Goal: Task Accomplishment & Management: Complete application form

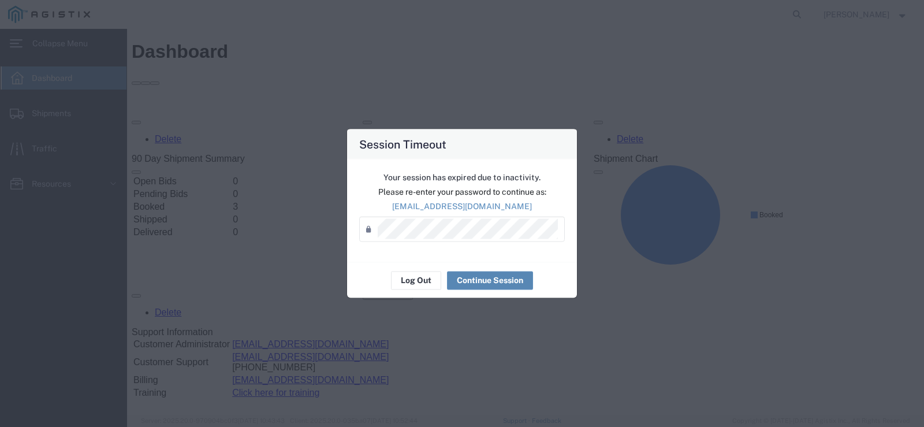
click at [475, 284] on button "Continue Session" at bounding box center [490, 280] width 86 height 18
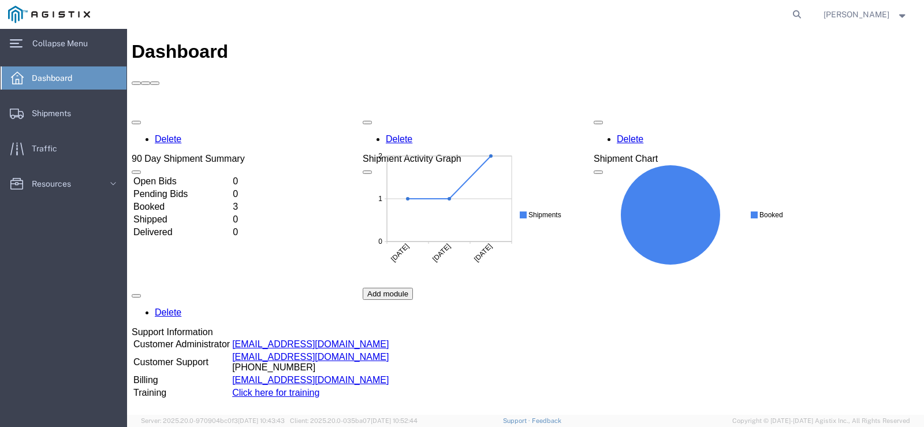
click at [38, 73] on span "Dashboard" at bounding box center [56, 77] width 49 height 23
click at [35, 32] on span "Collapse Menu" at bounding box center [64, 43] width 64 height 23
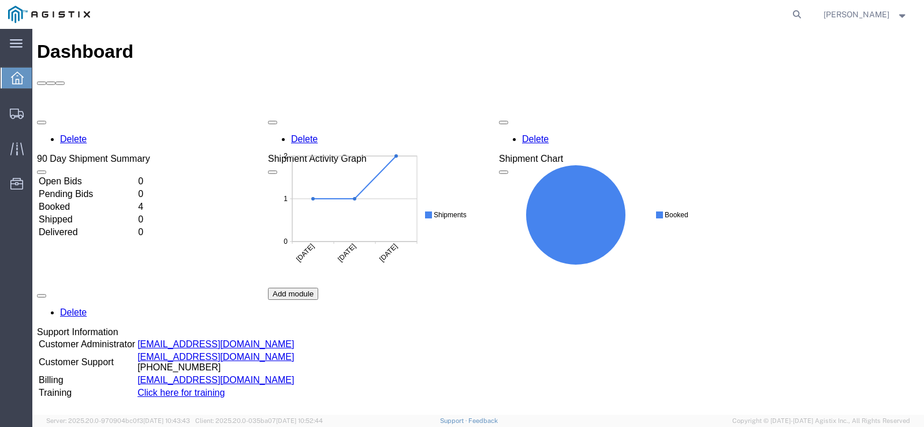
click at [19, 77] on icon at bounding box center [17, 78] width 13 height 13
click at [72, 201] on td "Booked" at bounding box center [87, 207] width 98 height 12
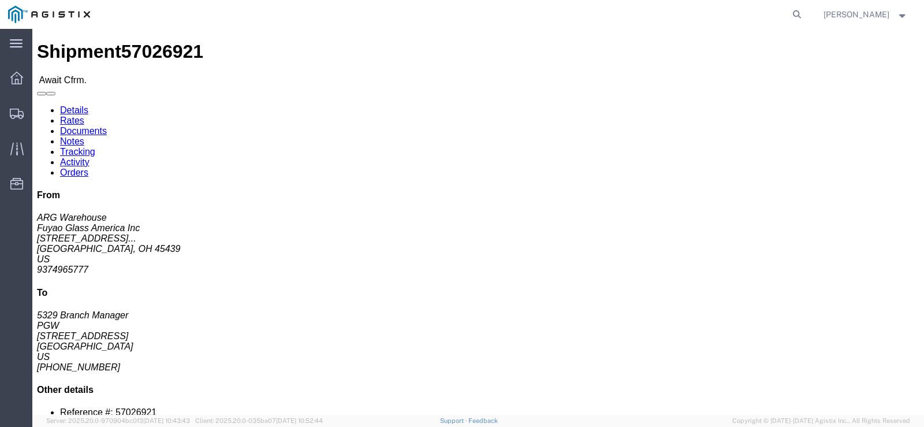
click link "Confirm"
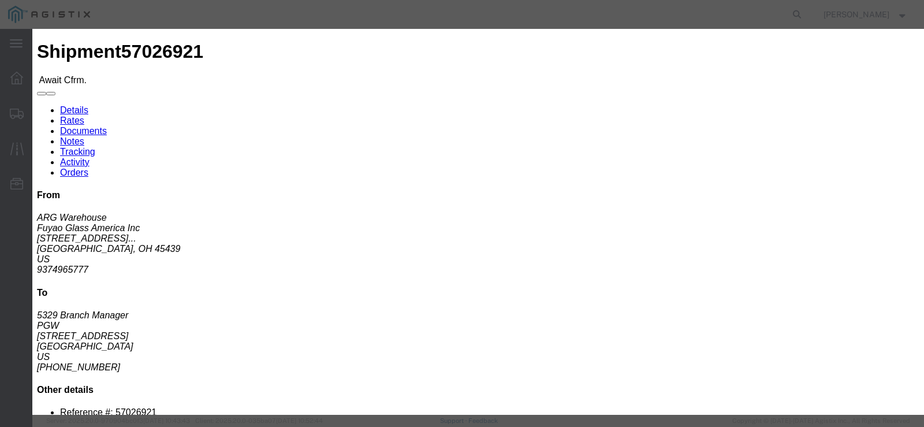
click input "checkbox"
checkbox input "true"
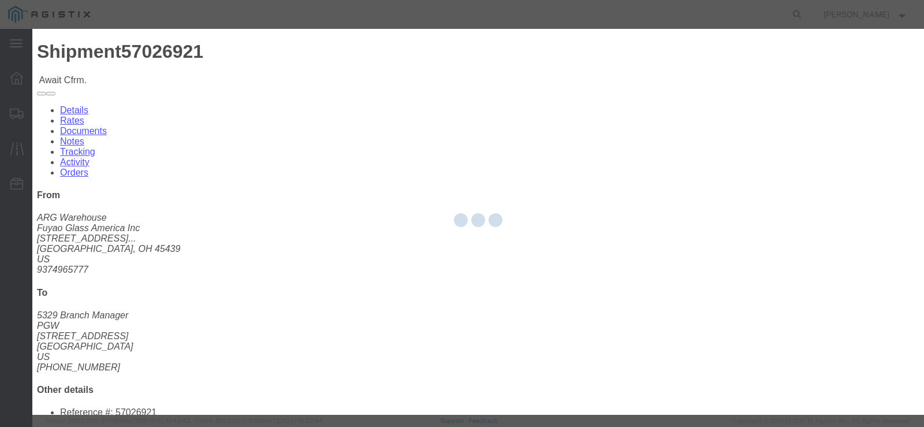
type input "[PERSON_NAME]"
type input "7409982743"
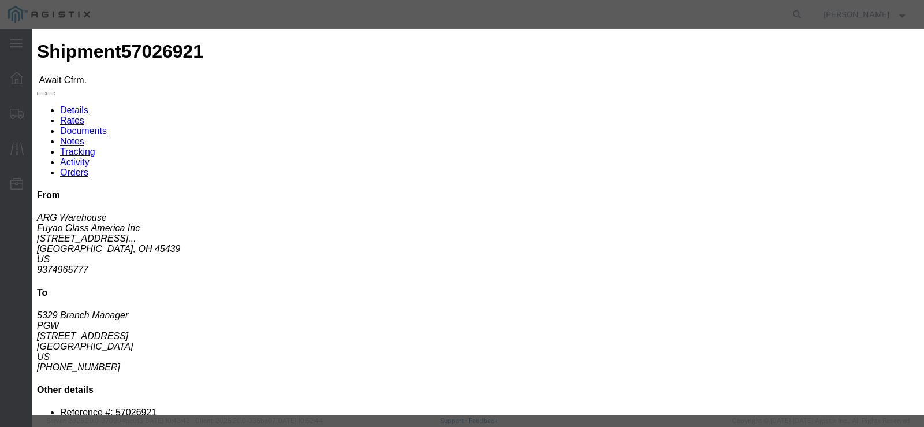
click input "checkbox"
checkbox input "false"
click input "text"
drag, startPoint x: 343, startPoint y: 30, endPoint x: 366, endPoint y: 29, distance: 23.1
click h3 "Confirm"
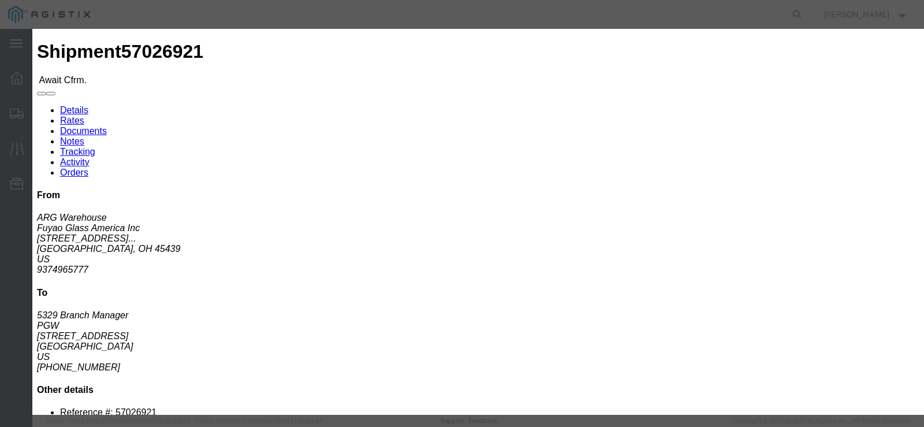
drag, startPoint x: 337, startPoint y: 141, endPoint x: 402, endPoint y: 114, distance: 70.4
click input "text"
type input "57026921"
click input "text"
type input "[PERSON_NAME]"
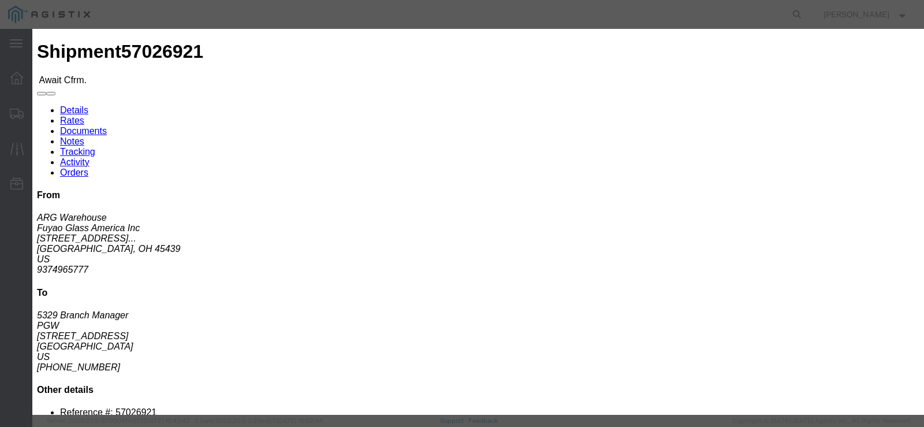
click input "text"
type input "[PHONE_NUMBER]"
click button "Submit"
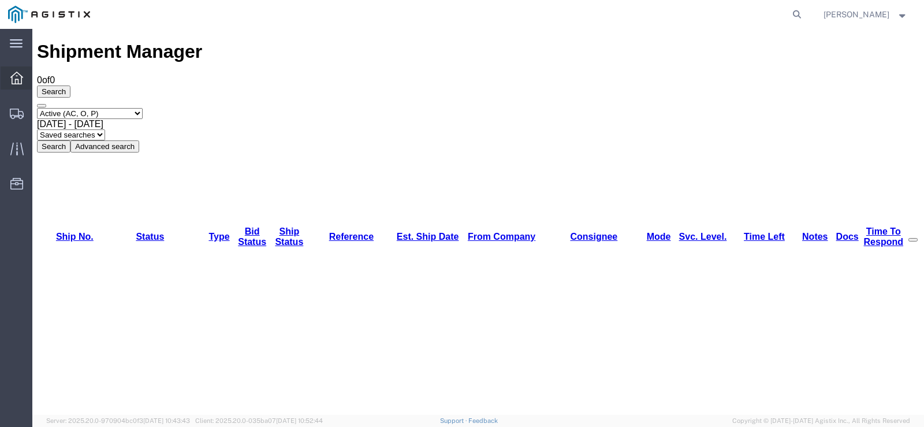
click at [26, 80] on div at bounding box center [17, 77] width 32 height 23
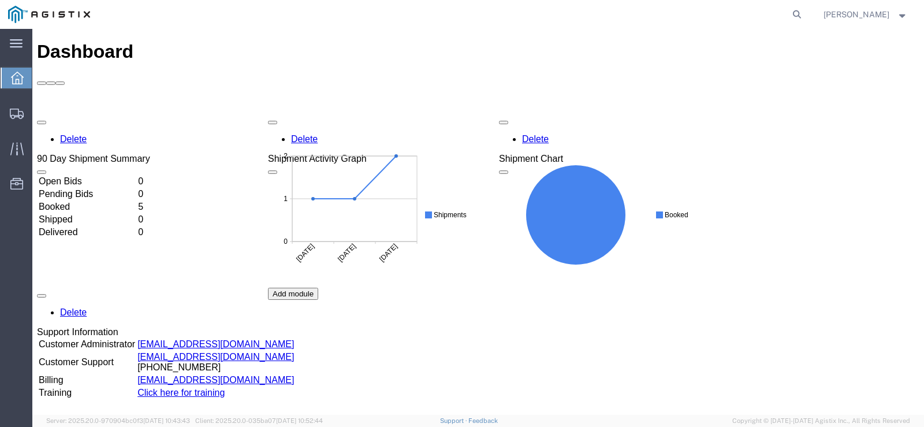
click at [70, 201] on td "Booked" at bounding box center [87, 207] width 98 height 12
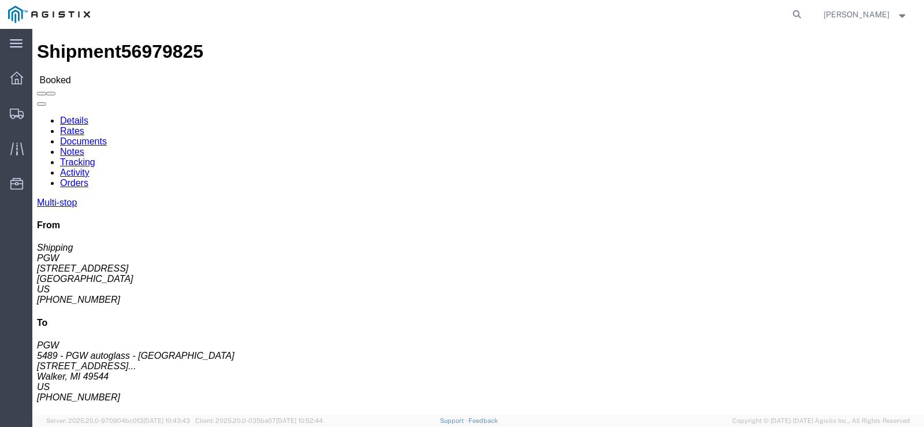
click link "Tracking"
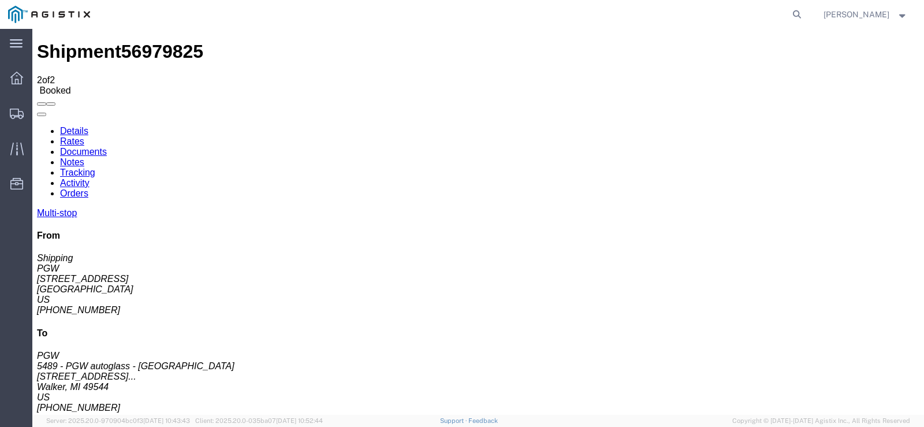
click at [68, 126] on link "Details" at bounding box center [74, 131] width 28 height 10
click at [40, 83] on span "Dashboard" at bounding box center [36, 77] width 8 height 23
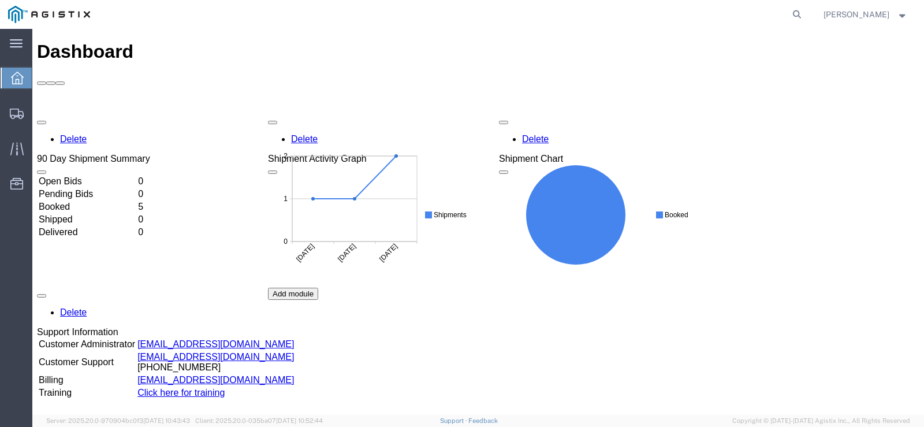
click at [80, 201] on td "Booked" at bounding box center [87, 207] width 98 height 12
